Goal: Information Seeking & Learning: Check status

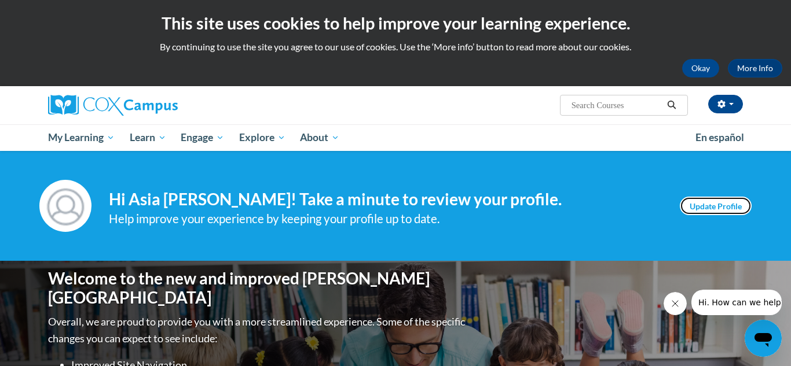
click at [692, 206] on link "Update Profile" at bounding box center [716, 206] width 72 height 19
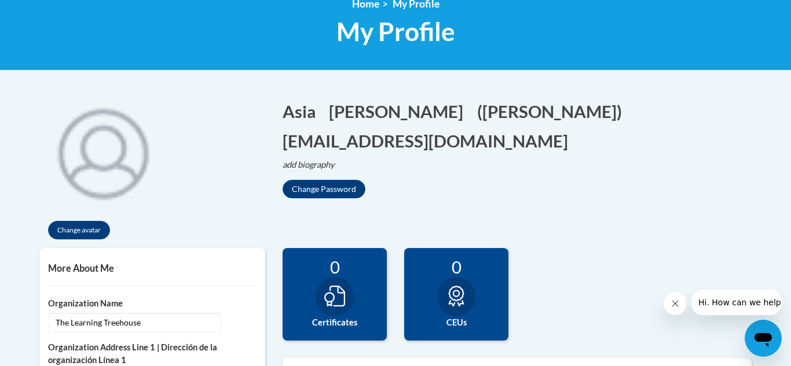
scroll to position [167, 0]
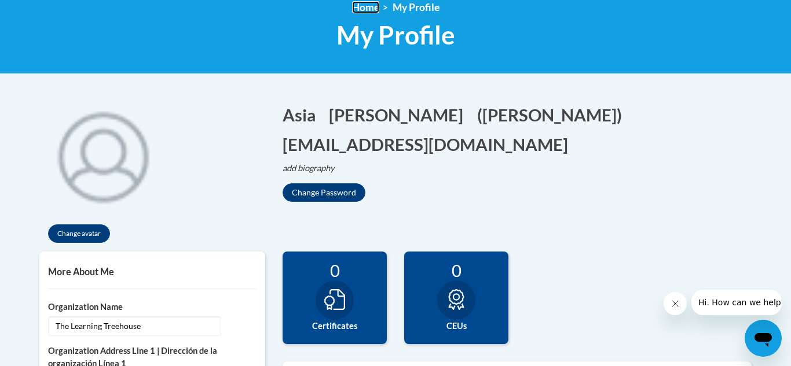
click at [372, 11] on link "Home" at bounding box center [365, 7] width 27 height 12
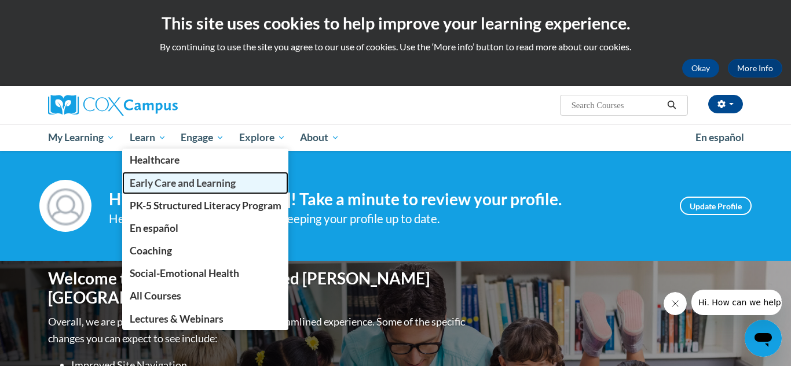
click at [167, 188] on span "Early Care and Learning" at bounding box center [183, 183] width 106 height 12
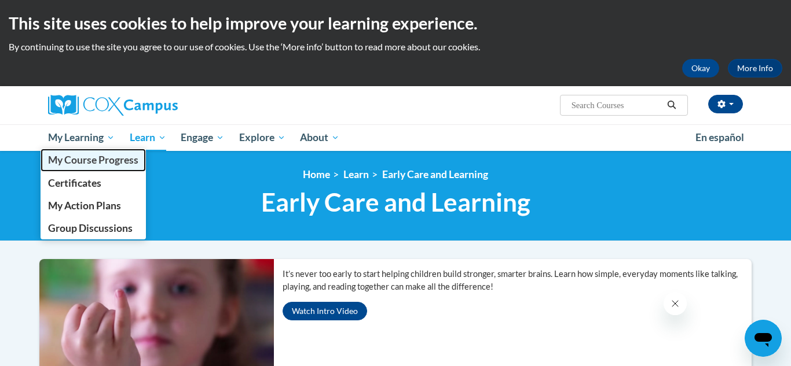
click at [133, 162] on span "My Course Progress" at bounding box center [93, 160] width 90 height 12
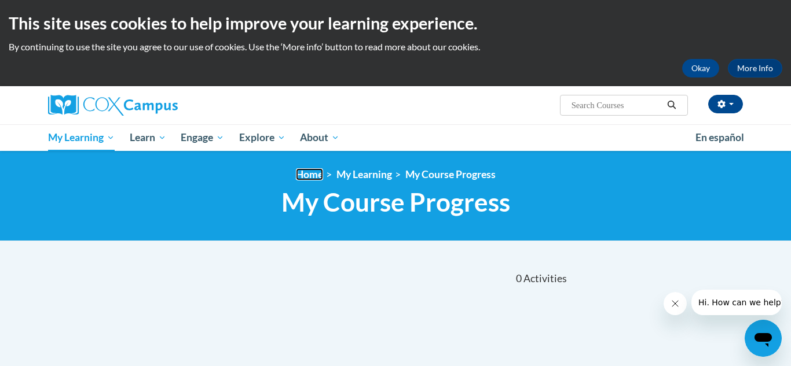
click at [300, 171] on link "Home" at bounding box center [309, 174] width 27 height 12
